Goal: Understand process/instructions

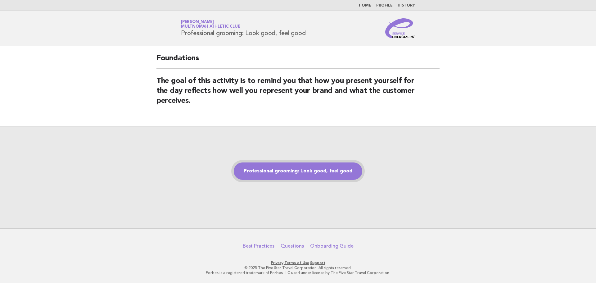
click at [299, 174] on link "Professional grooming: Look good, feel good" at bounding box center [298, 170] width 129 height 17
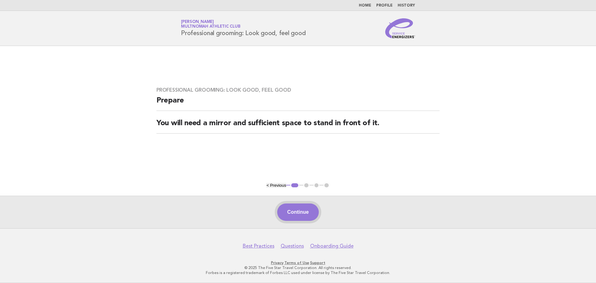
click at [295, 216] on button "Continue" at bounding box center [297, 211] width 41 height 17
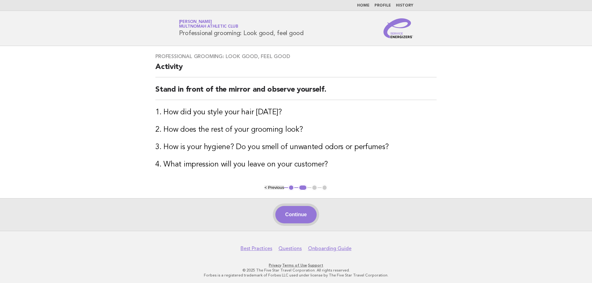
click at [300, 215] on button "Continue" at bounding box center [295, 214] width 41 height 17
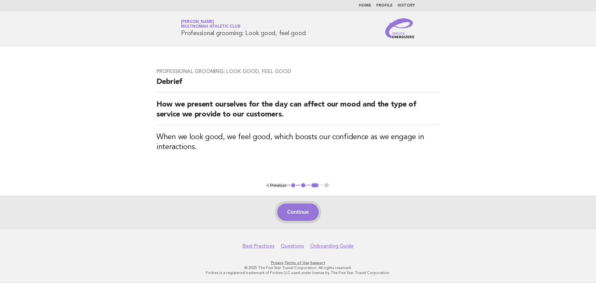
click at [308, 212] on button "Continue" at bounding box center [297, 211] width 41 height 17
